Goal: Task Accomplishment & Management: Manage account settings

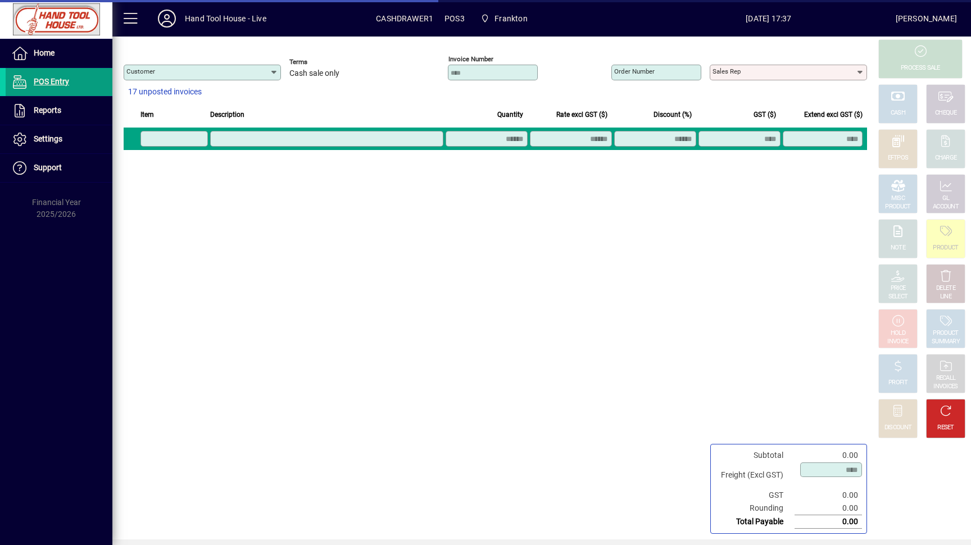
type input "**********"
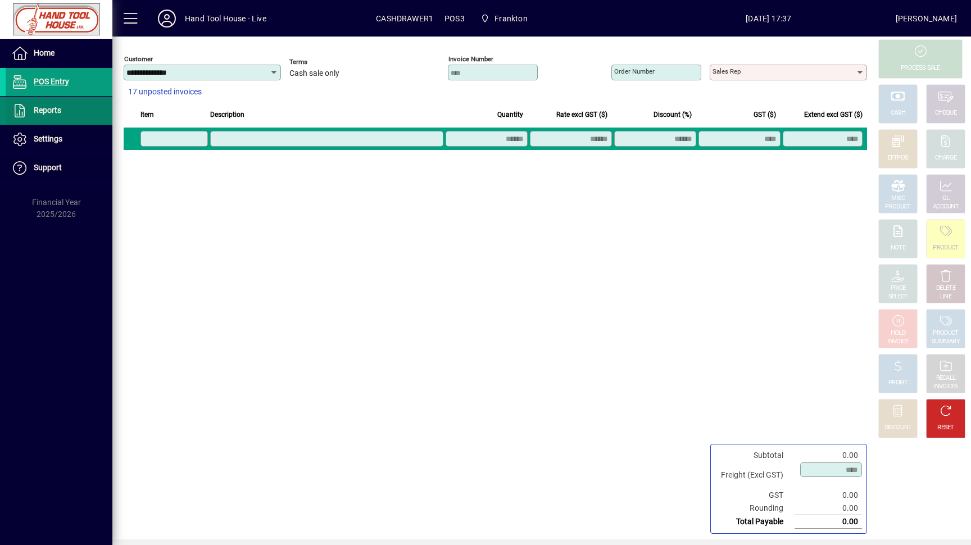
click at [56, 112] on span "Reports" at bounding box center [48, 110] width 28 height 9
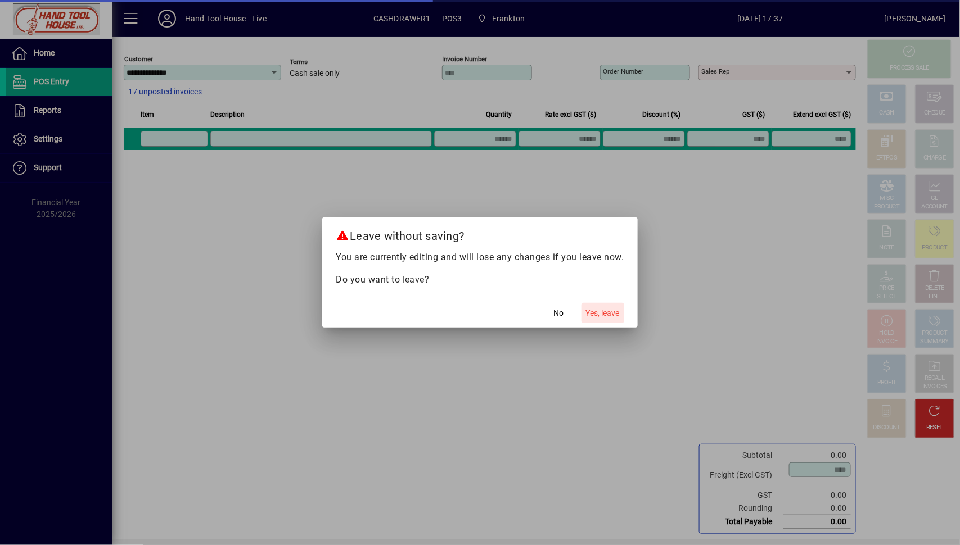
click at [590, 309] on span "Yes, leave" at bounding box center [603, 313] width 34 height 12
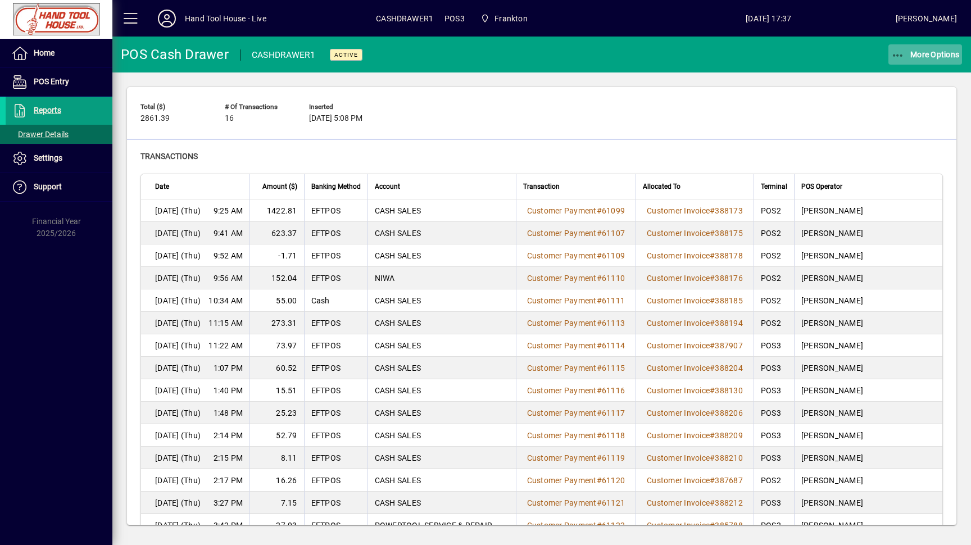
click at [908, 56] on span "More Options" at bounding box center [925, 54] width 69 height 9
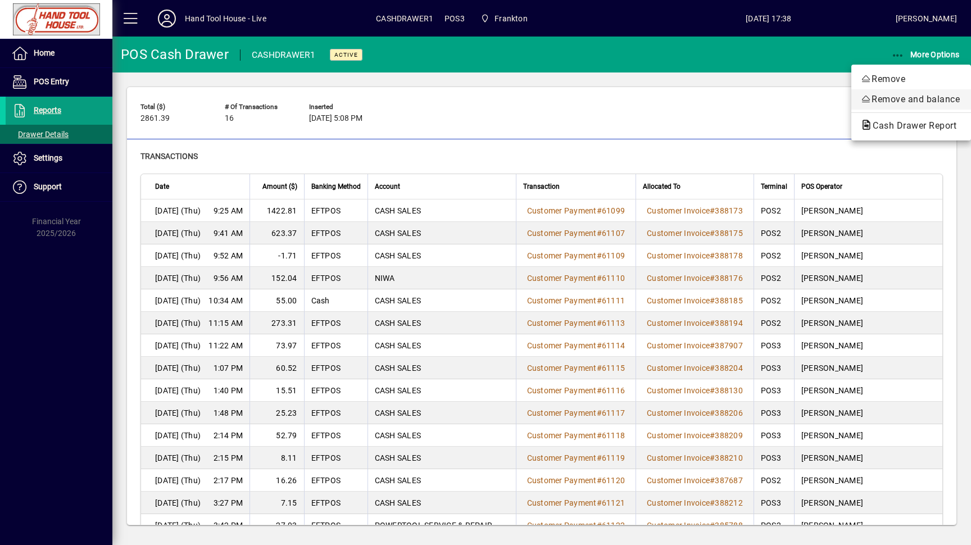
click at [867, 97] on icon "button" at bounding box center [866, 98] width 11 height 9
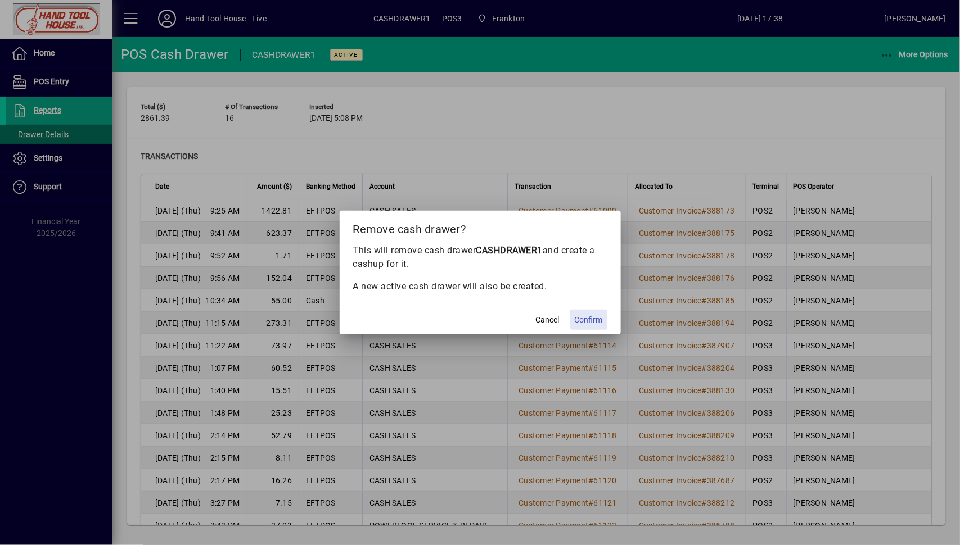
click at [577, 315] on span "Confirm" at bounding box center [588, 320] width 28 height 12
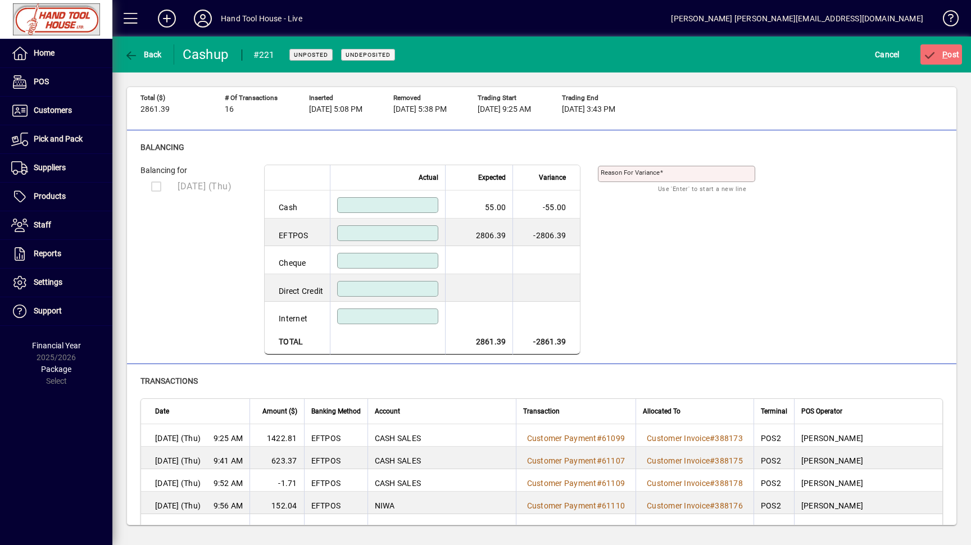
scroll to position [88, 0]
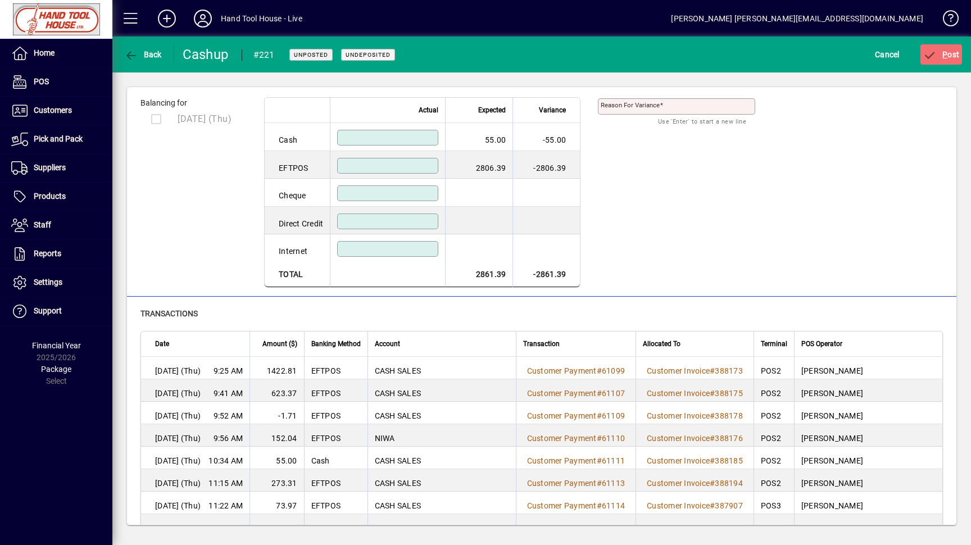
click at [398, 138] on input at bounding box center [389, 137] width 98 height 9
click at [438, 133] on input at bounding box center [389, 137] width 98 height 9
click at [383, 140] on input at bounding box center [389, 137] width 98 height 9
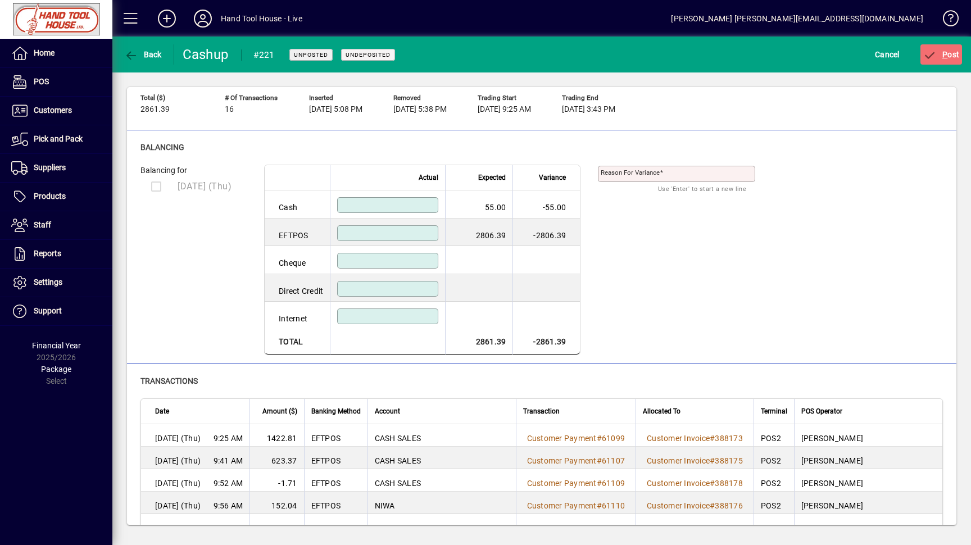
click at [405, 207] on input at bounding box center [389, 205] width 98 height 9
click at [405, 233] on input at bounding box center [389, 233] width 98 height 9
click at [895, 55] on span "Cancel" at bounding box center [887, 55] width 25 height 18
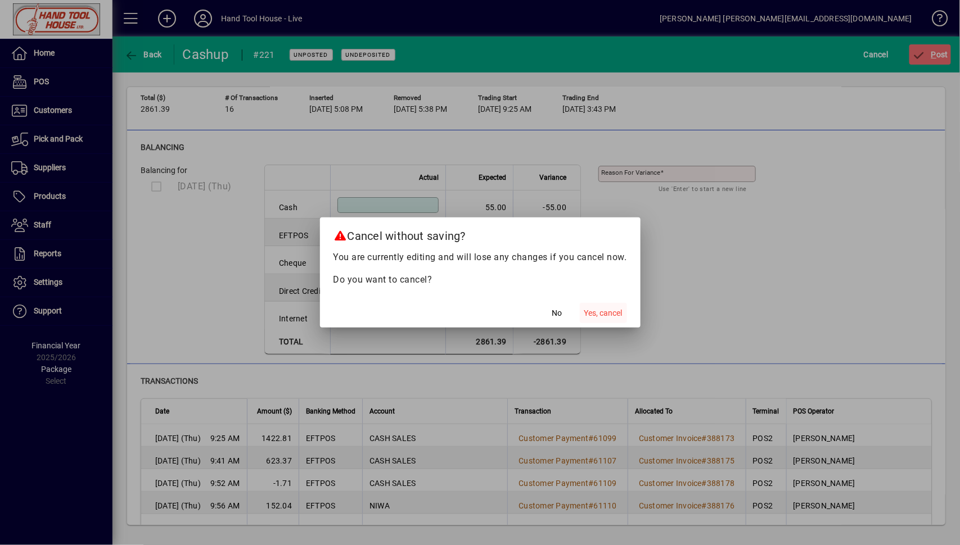
click at [604, 310] on span "Yes, cancel" at bounding box center [603, 313] width 38 height 12
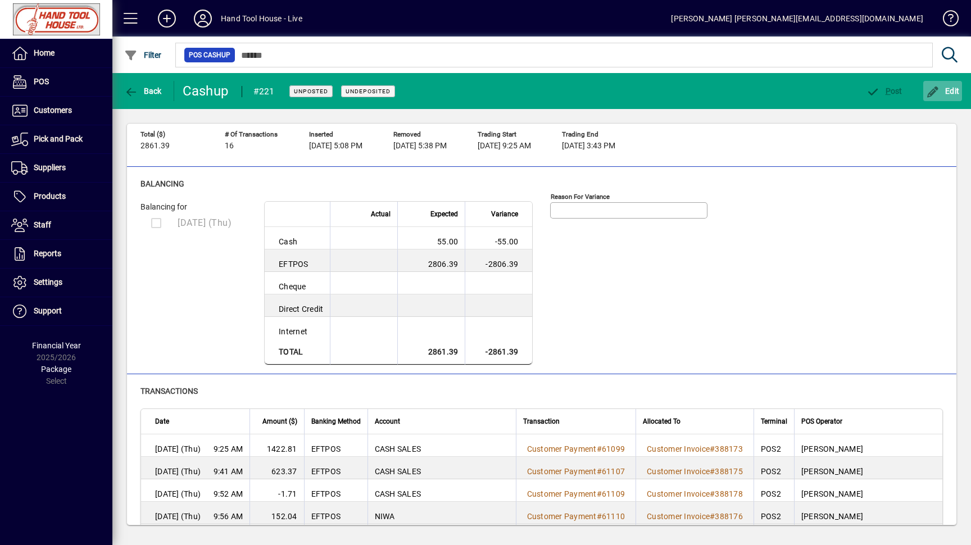
click at [950, 88] on span "Edit" at bounding box center [943, 91] width 34 height 9
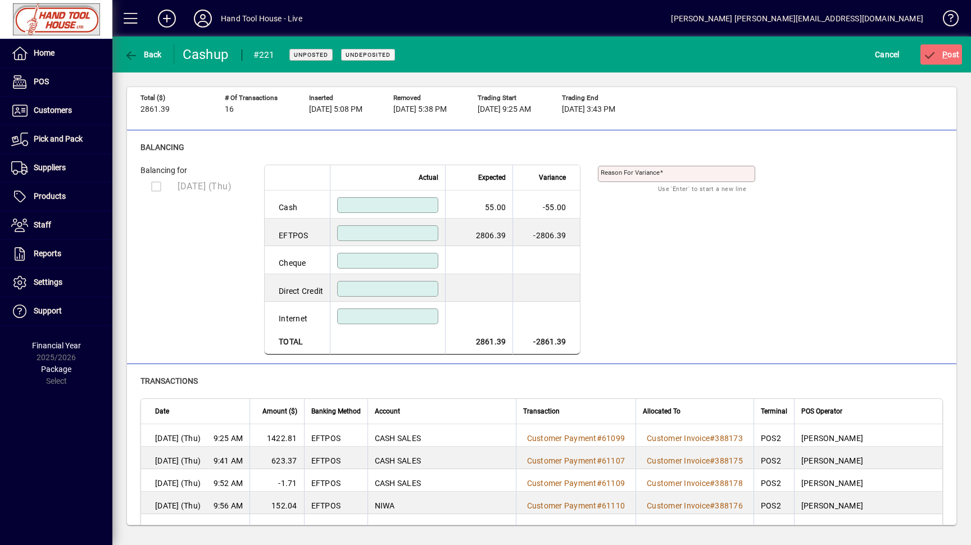
click at [386, 236] on input at bounding box center [389, 233] width 98 height 9
click at [375, 207] on input at bounding box center [389, 205] width 98 height 9
click at [427, 230] on input at bounding box center [389, 233] width 98 height 9
drag, startPoint x: 318, startPoint y: 52, endPoint x: 328, endPoint y: 54, distance: 10.9
click at [318, 53] on span "Unposted" at bounding box center [311, 54] width 34 height 7
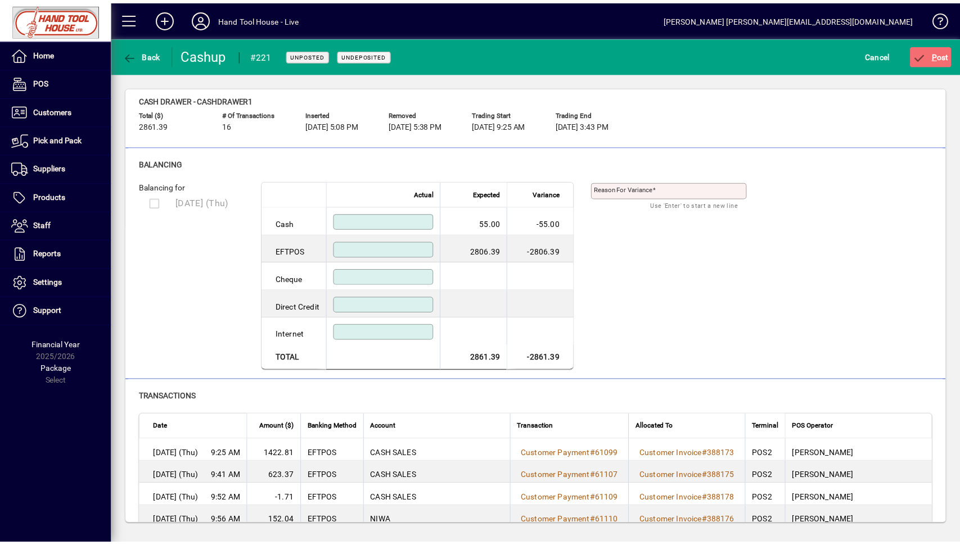
scroll to position [0, 0]
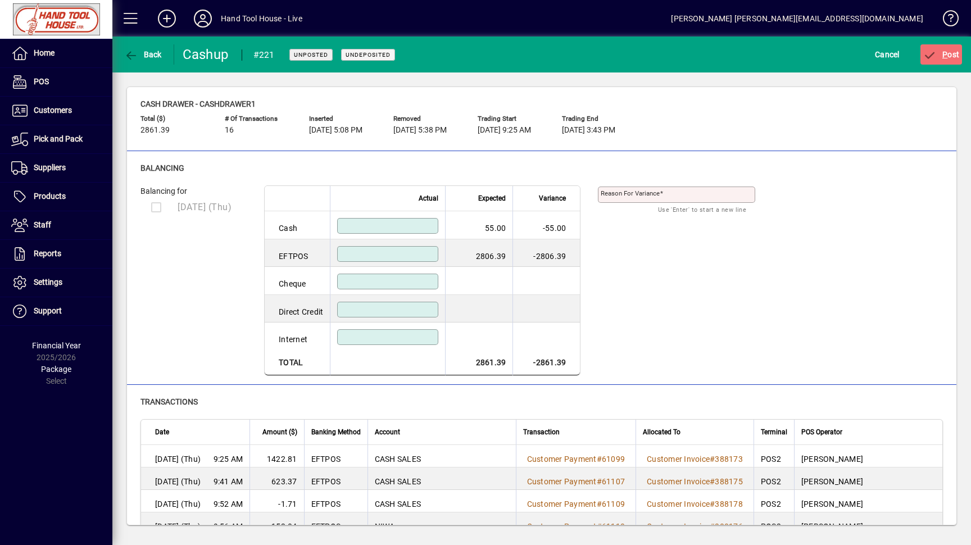
click at [737, 193] on textarea "Reason for variance" at bounding box center [678, 195] width 154 height 10
click at [414, 221] on div at bounding box center [387, 226] width 101 height 16
click at [414, 227] on input at bounding box center [389, 225] width 98 height 9
drag, startPoint x: 234, startPoint y: 134, endPoint x: 210, endPoint y: 132, distance: 23.7
click at [210, 132] on div "Total ($) 2861.39 # of Transactions 16 Inserted [DATE] 5:08 PM Removed [DATE] 5…" at bounding box center [542, 126] width 803 height 32
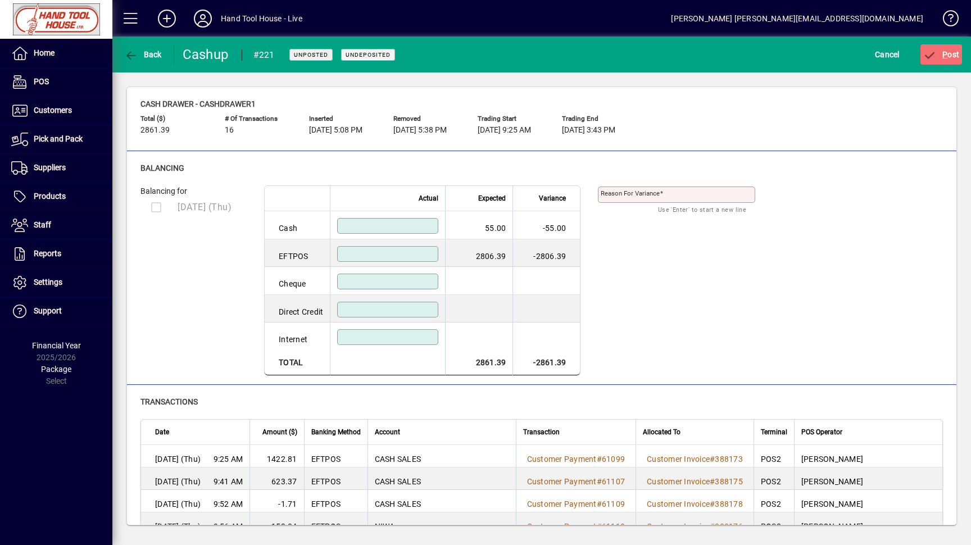
click at [217, 151] on mat-divider at bounding box center [542, 151] width 830 height 1
click at [147, 62] on span "button" at bounding box center [142, 54] width 43 height 27
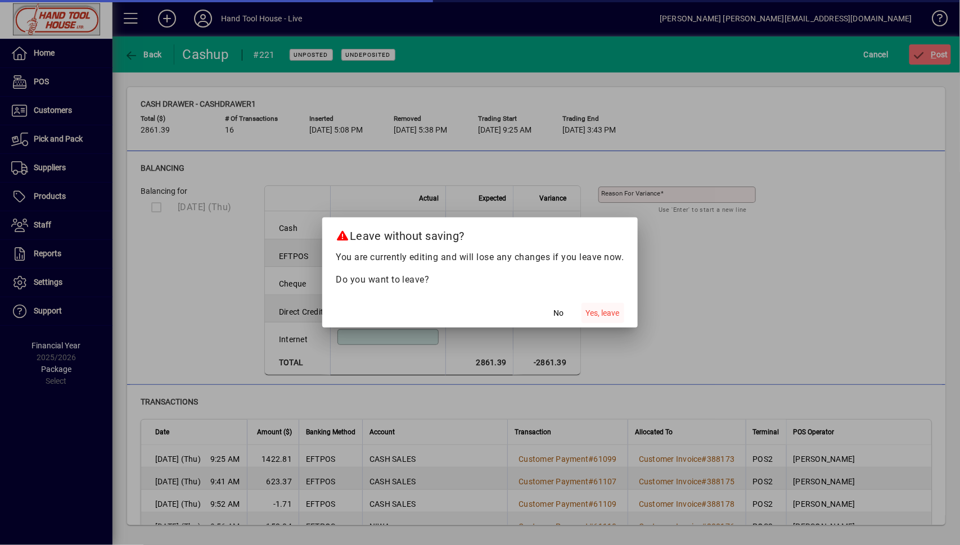
click at [599, 314] on span "Yes, leave" at bounding box center [603, 313] width 34 height 12
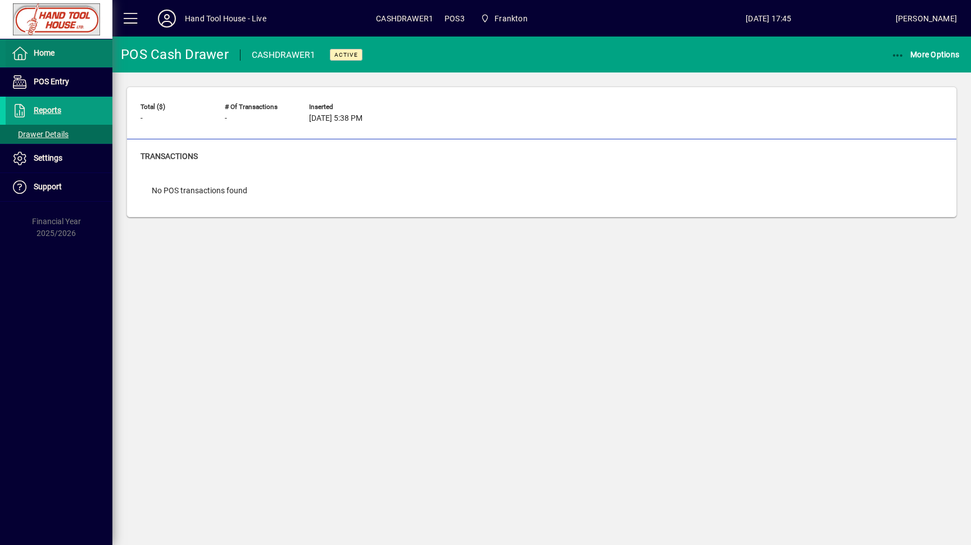
click at [52, 60] on span "Home" at bounding box center [30, 53] width 49 height 13
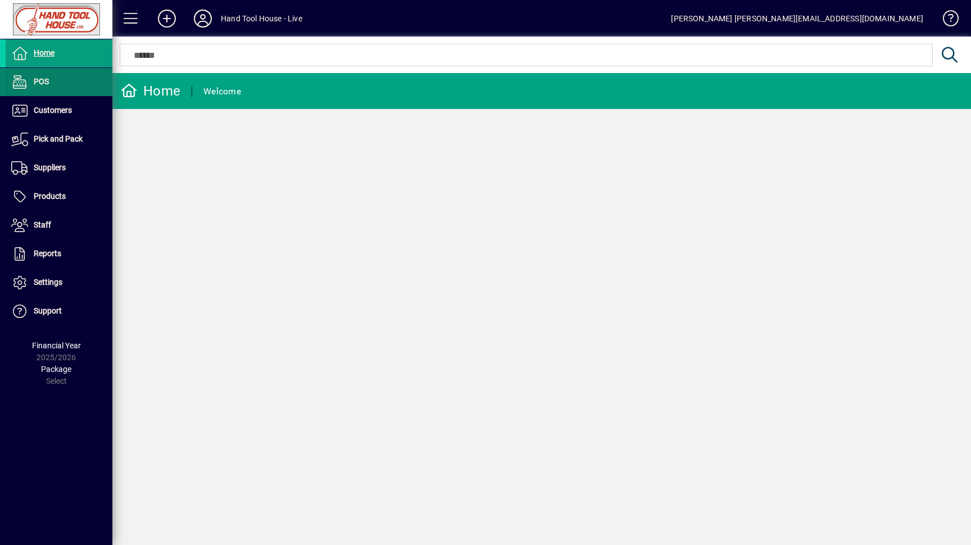
click at [61, 76] on span at bounding box center [59, 82] width 107 height 27
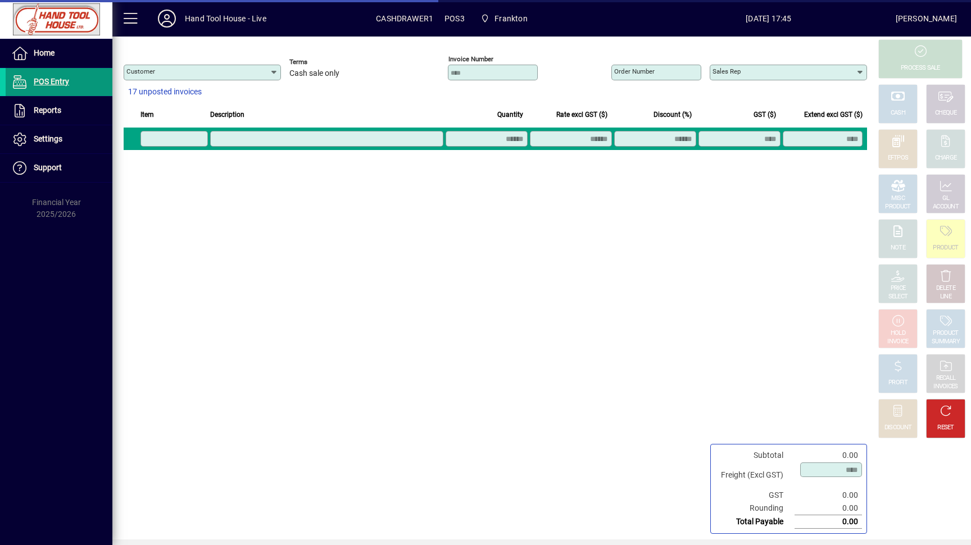
type input "**********"
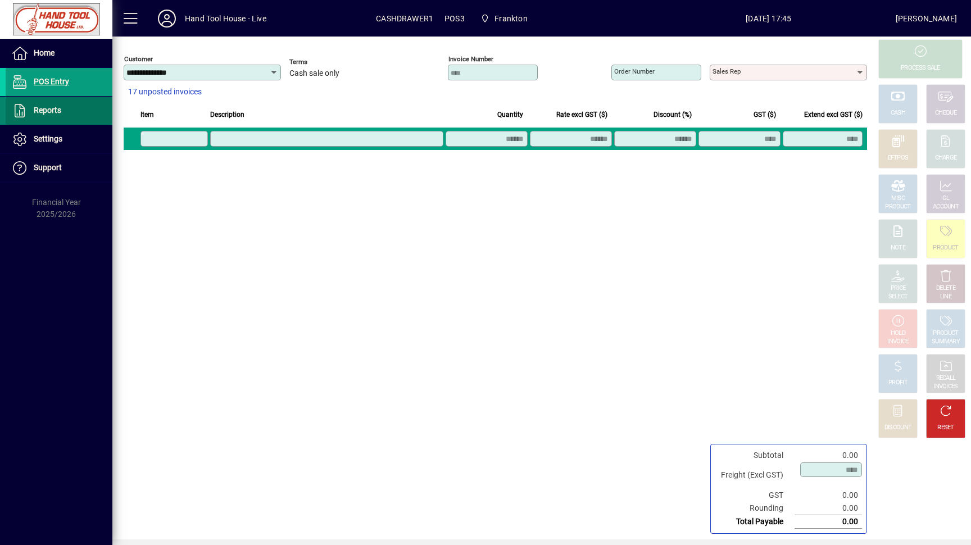
click at [65, 115] on span at bounding box center [59, 110] width 107 height 27
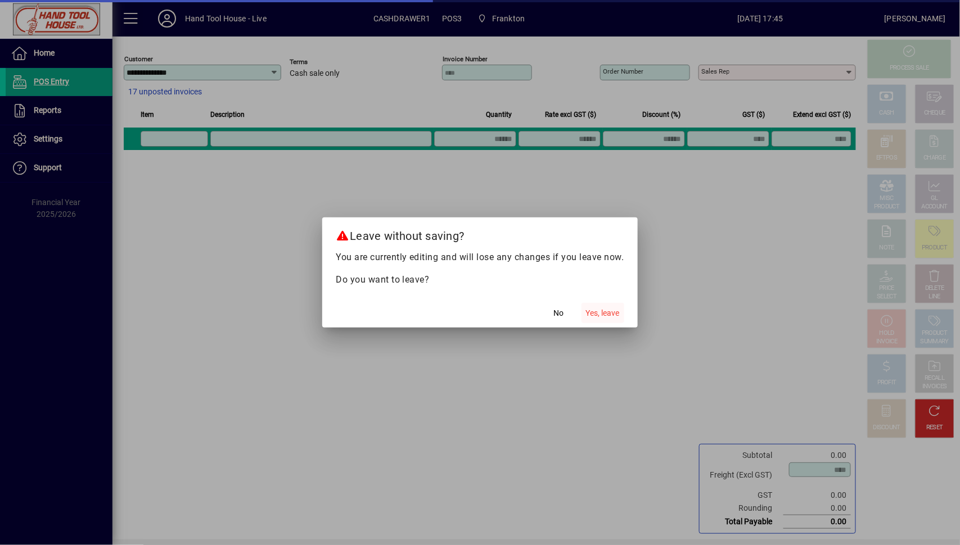
click at [594, 311] on span "Yes, leave" at bounding box center [603, 313] width 34 height 12
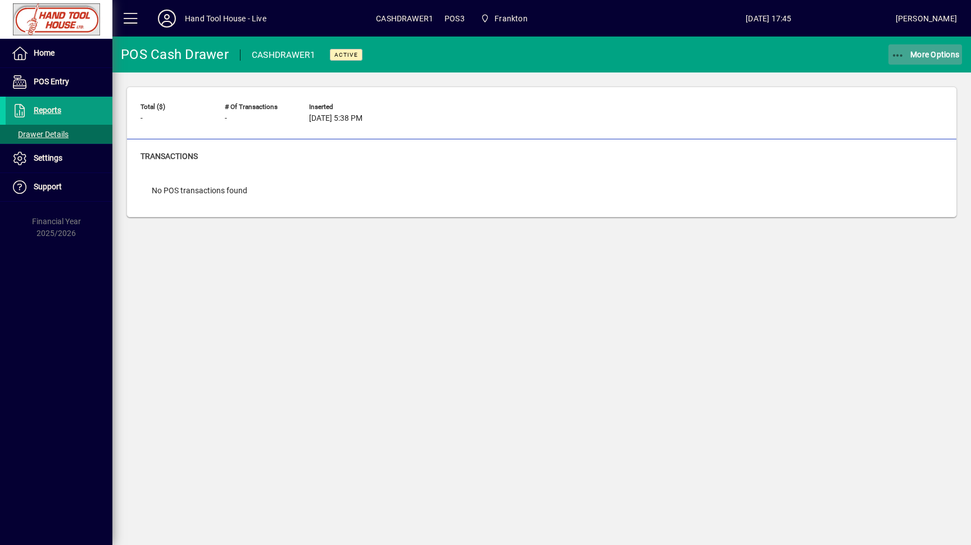
click at [931, 54] on span "More Options" at bounding box center [925, 54] width 69 height 9
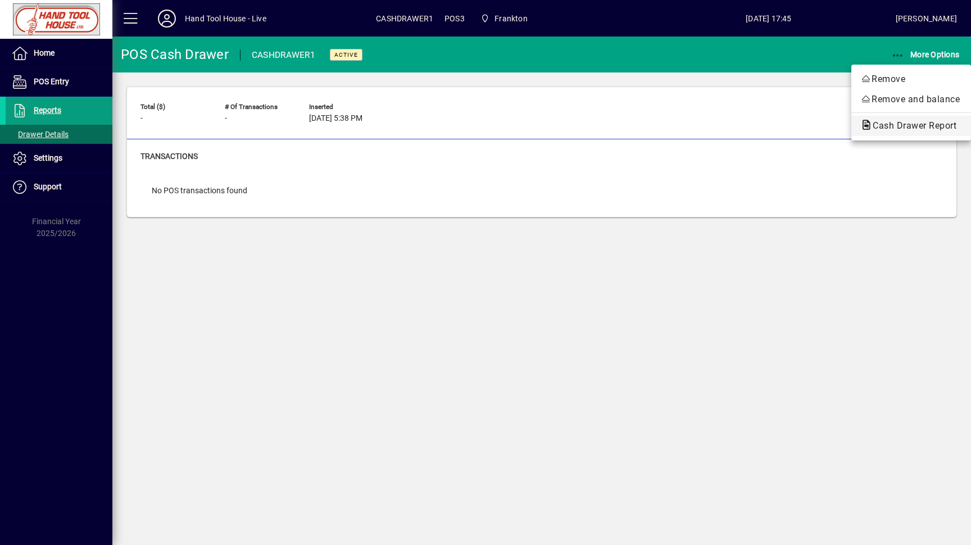
click at [953, 132] on span "Cash Drawer Report" at bounding box center [912, 125] width 102 height 13
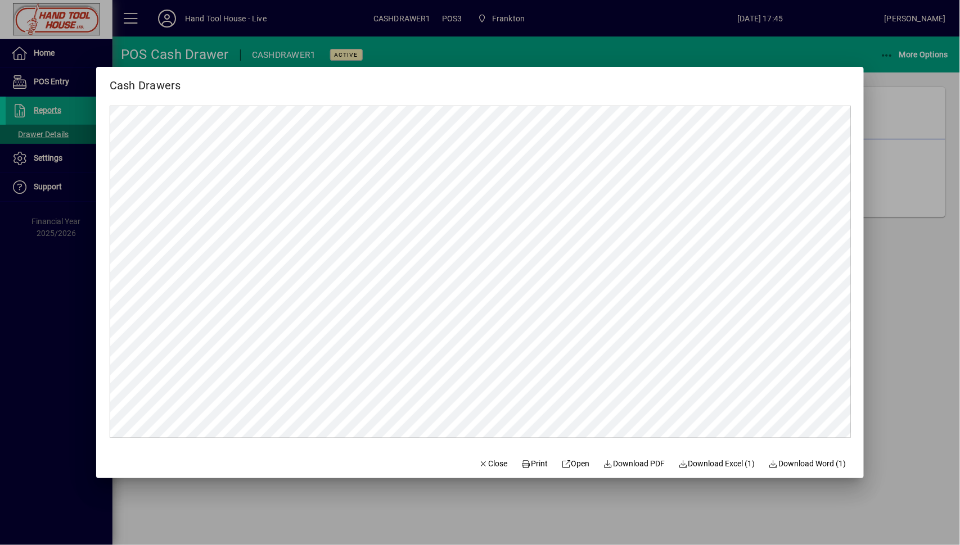
click at [915, 214] on div at bounding box center [480, 272] width 960 height 545
